Goal: Task Accomplishment & Management: Manage account settings

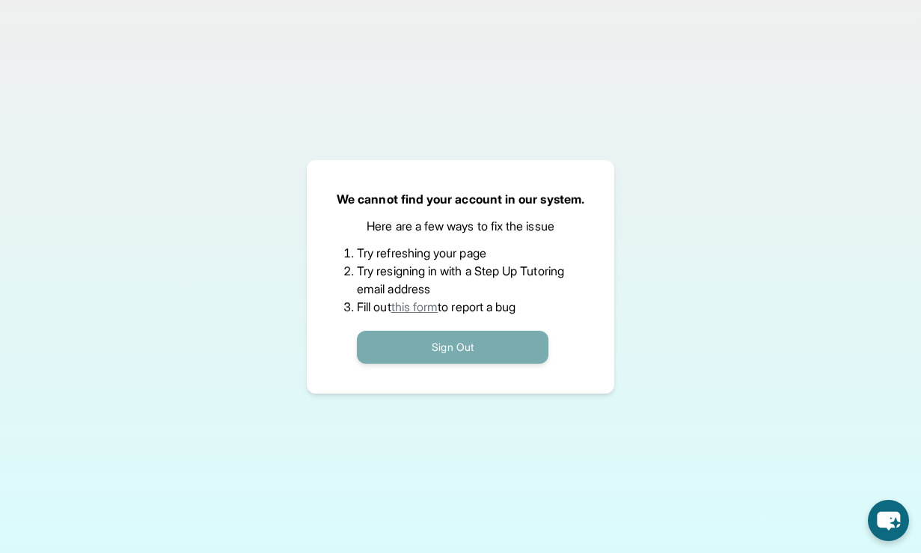
click at [511, 344] on button "Sign Out" at bounding box center [453, 347] width 192 height 33
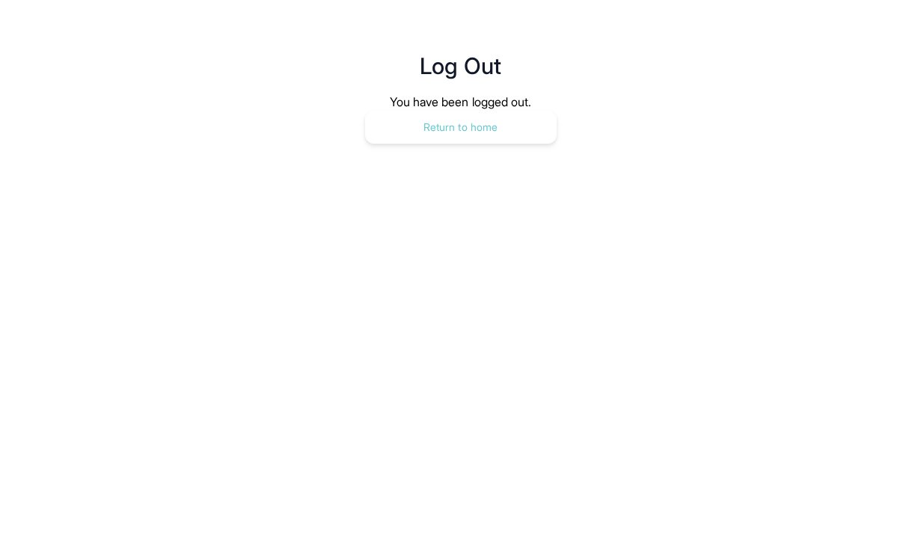
click at [484, 111] on button "Return to home" at bounding box center [461, 127] width 192 height 33
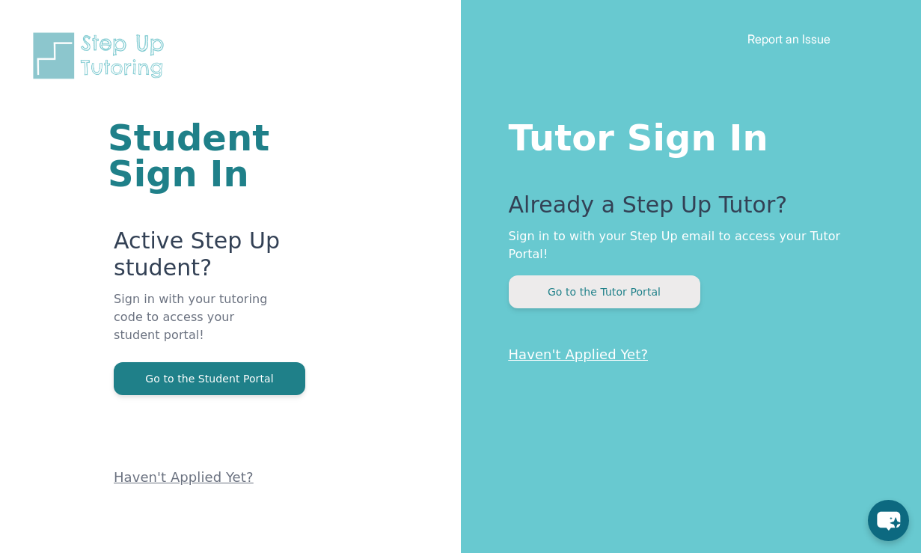
click at [629, 275] on button "Go to the Tutor Portal" at bounding box center [605, 291] width 192 height 33
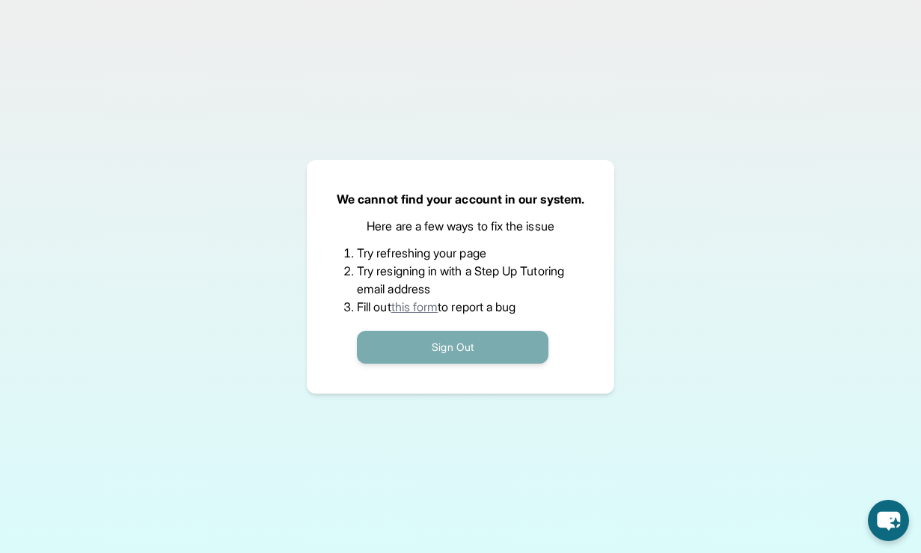
click at [425, 351] on button "Sign Out" at bounding box center [453, 347] width 192 height 33
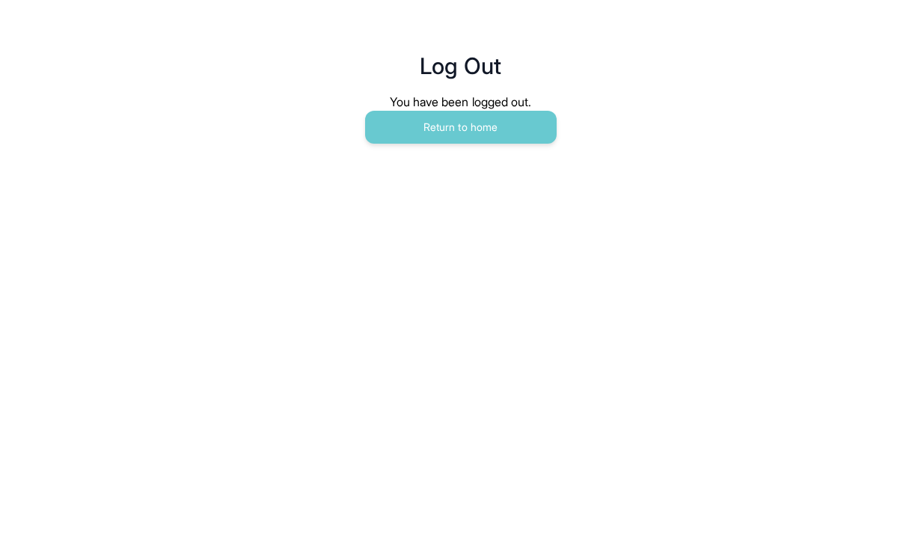
click at [470, 93] on div "You have been logged out." at bounding box center [461, 102] width 503 height 18
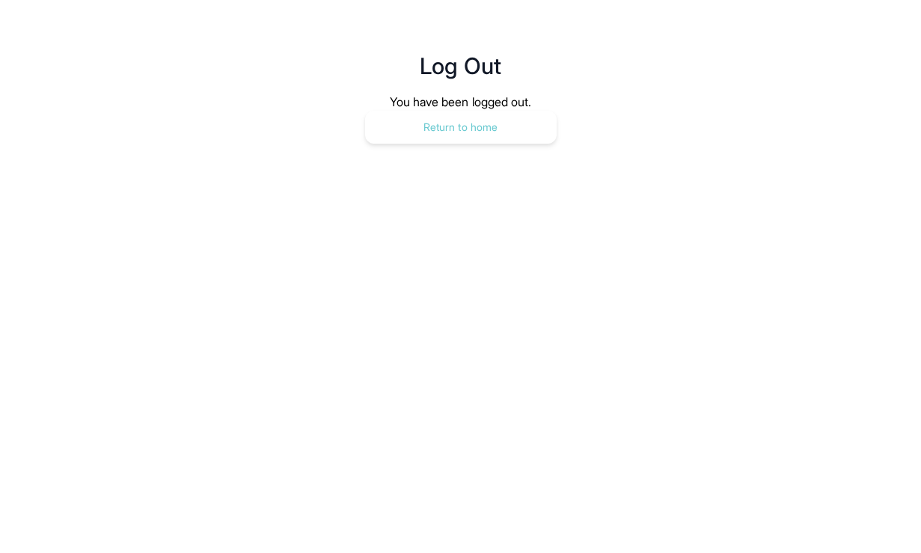
click at [470, 118] on button "Return to home" at bounding box center [461, 127] width 192 height 33
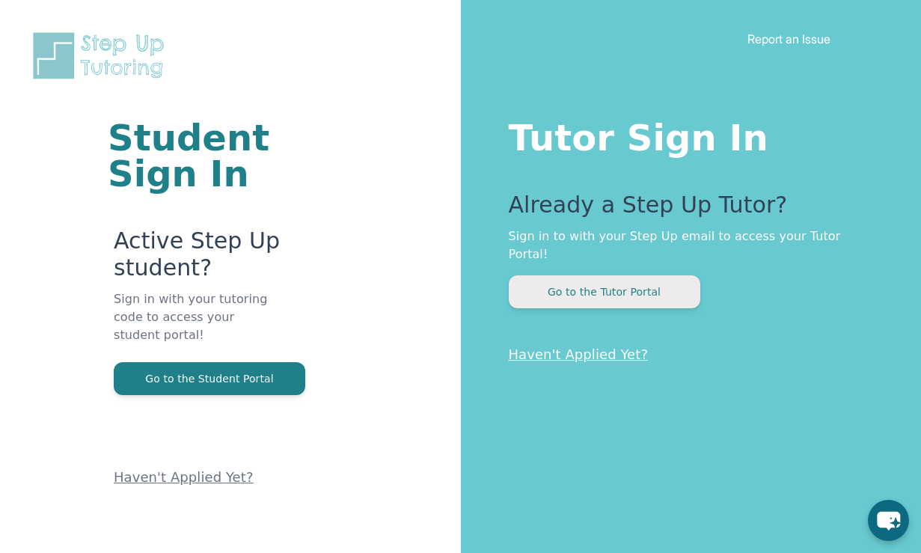
click at [626, 275] on button "Go to the Tutor Portal" at bounding box center [605, 291] width 192 height 33
